Goal: Transaction & Acquisition: Purchase product/service

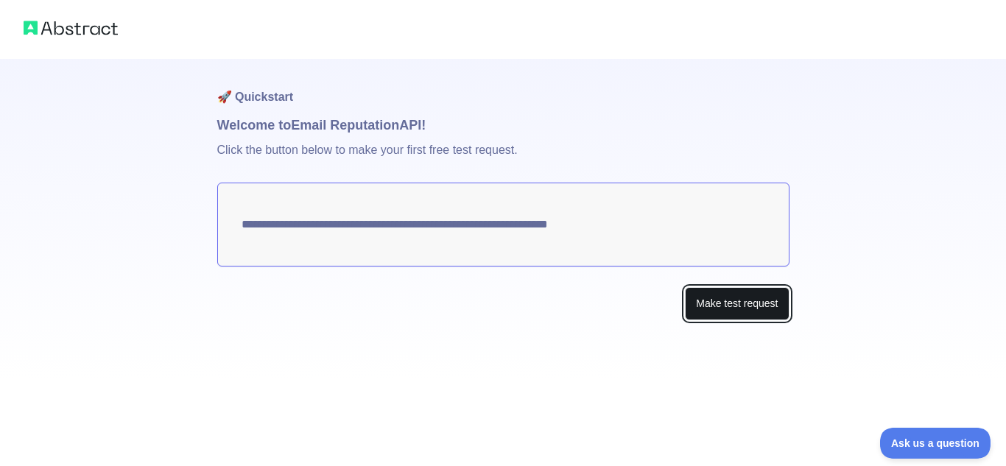
click at [725, 304] on button "Make test request" at bounding box center [737, 303] width 104 height 33
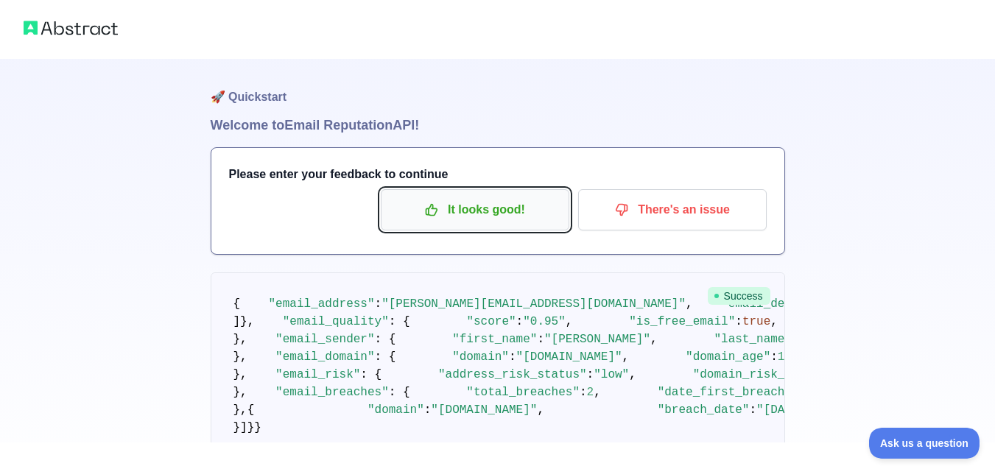
click at [480, 208] on p "It looks good!" at bounding box center [475, 209] width 167 height 25
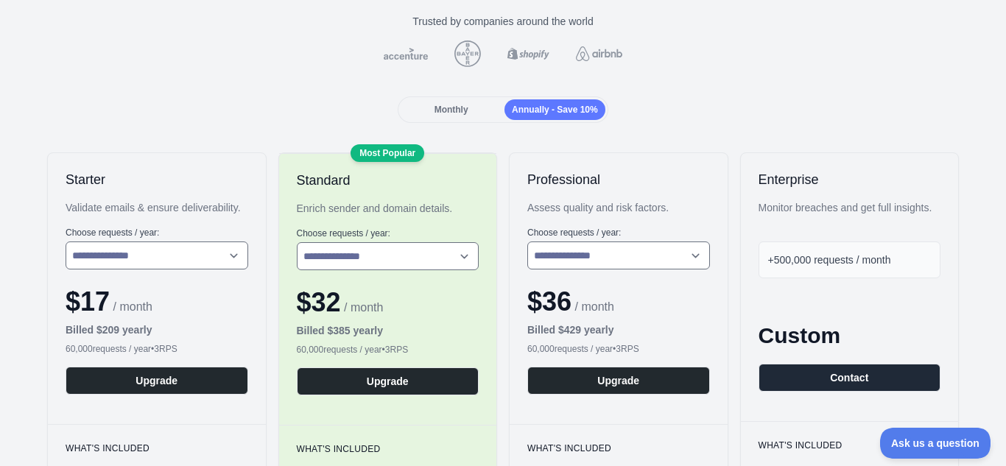
scroll to position [74, 0]
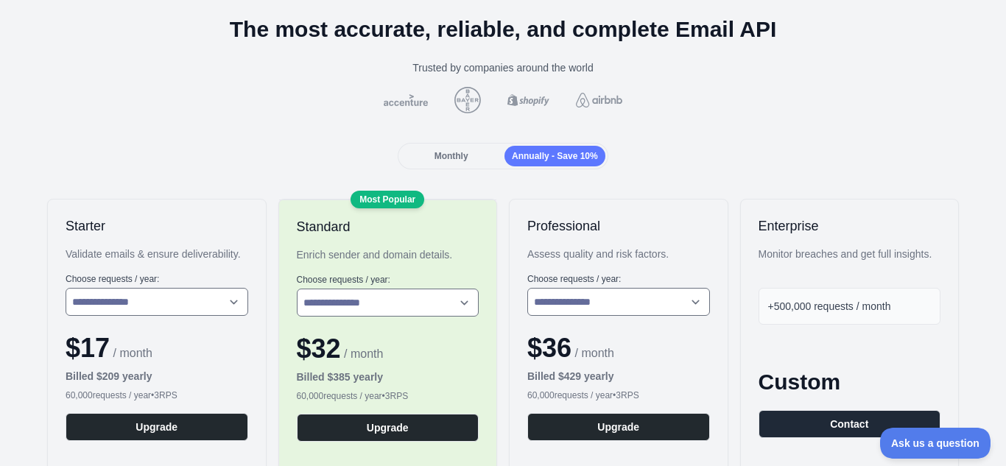
click at [451, 158] on span "Monthly" at bounding box center [452, 156] width 34 height 10
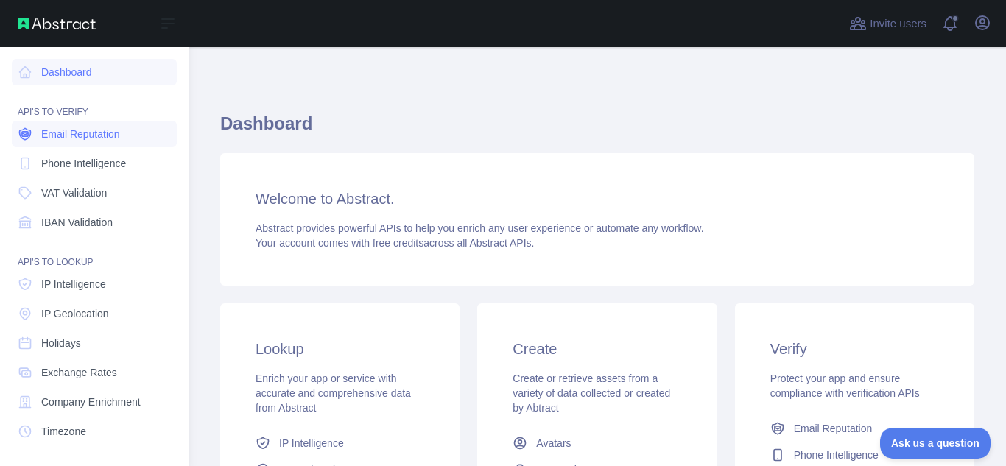
click at [108, 138] on span "Email Reputation" at bounding box center [80, 134] width 79 height 15
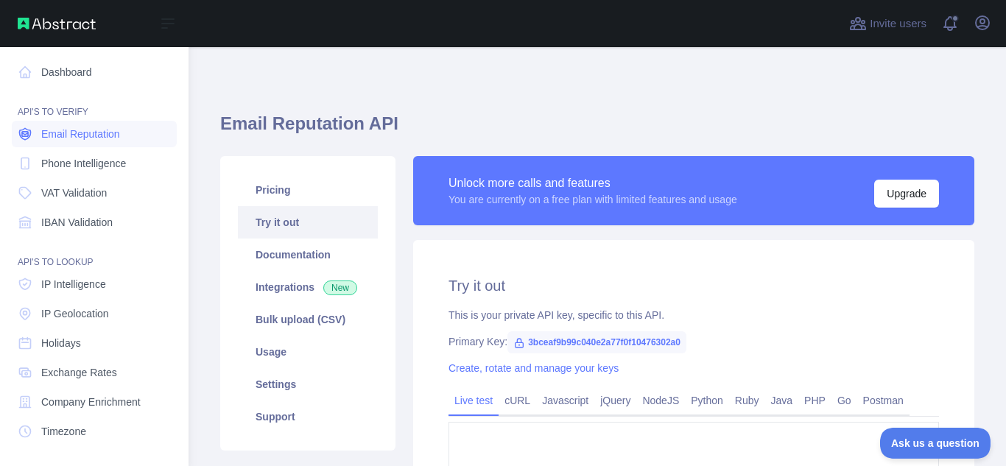
type textarea "**********"
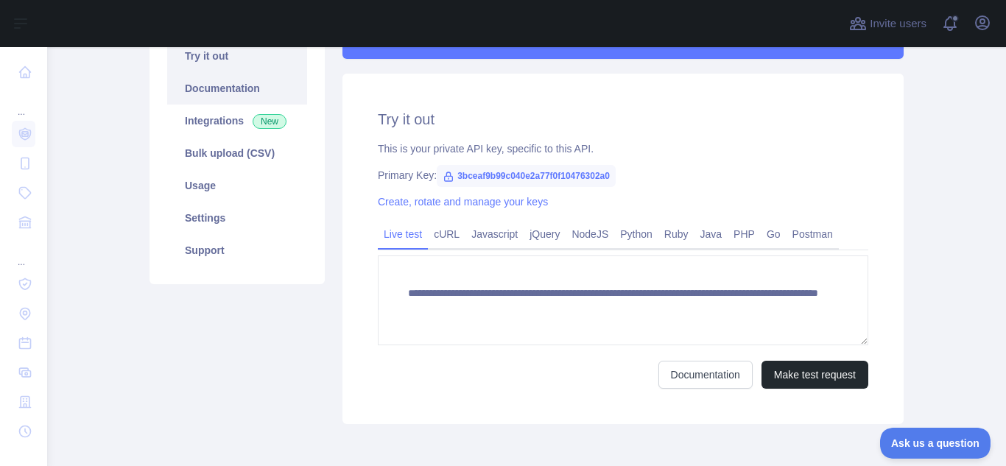
scroll to position [74, 0]
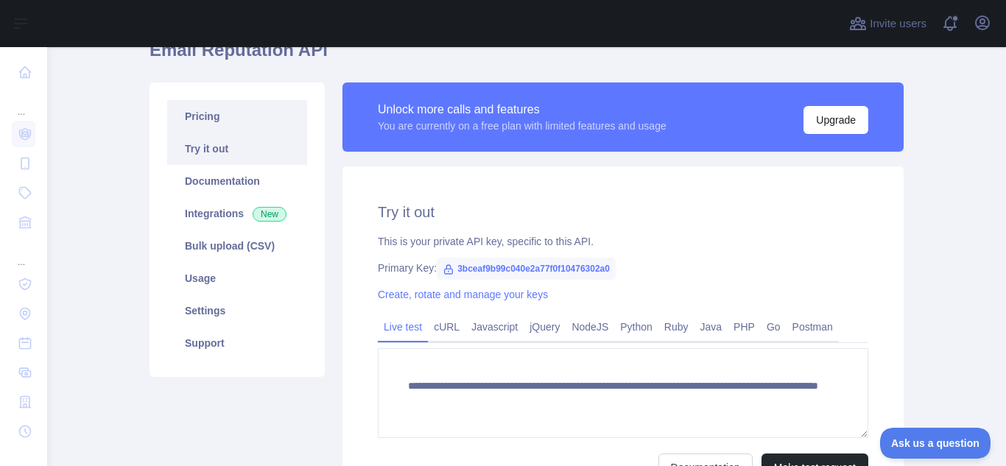
click at [230, 108] on link "Pricing" at bounding box center [237, 116] width 140 height 32
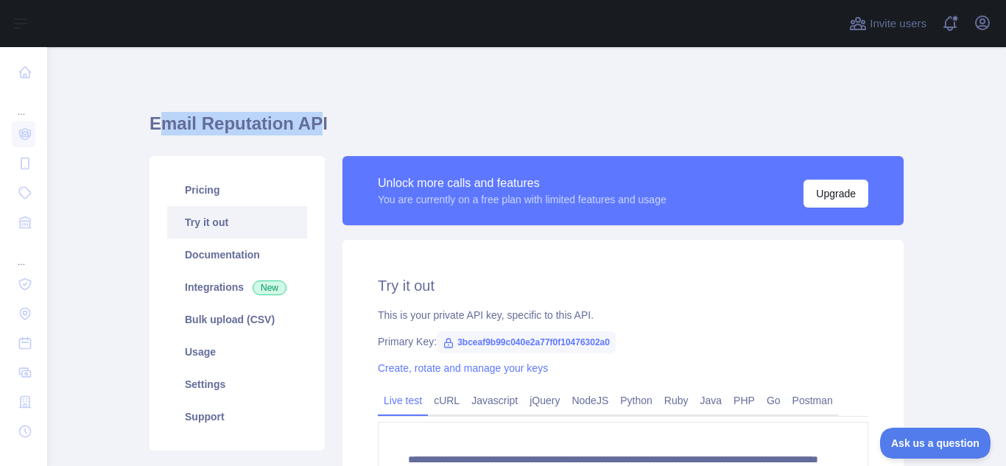
drag, startPoint x: 158, startPoint y: 122, endPoint x: 316, endPoint y: 116, distance: 158.5
click at [312, 113] on h1 "Email Reputation API" at bounding box center [527, 129] width 754 height 35
click at [379, 119] on h1 "Email Reputation API" at bounding box center [527, 129] width 754 height 35
drag, startPoint x: 125, startPoint y: 211, endPoint x: 112, endPoint y: 205, distance: 14.5
click at [123, 212] on main "**********" at bounding box center [526, 256] width 959 height 419
